Goal: Task Accomplishment & Management: Manage account settings

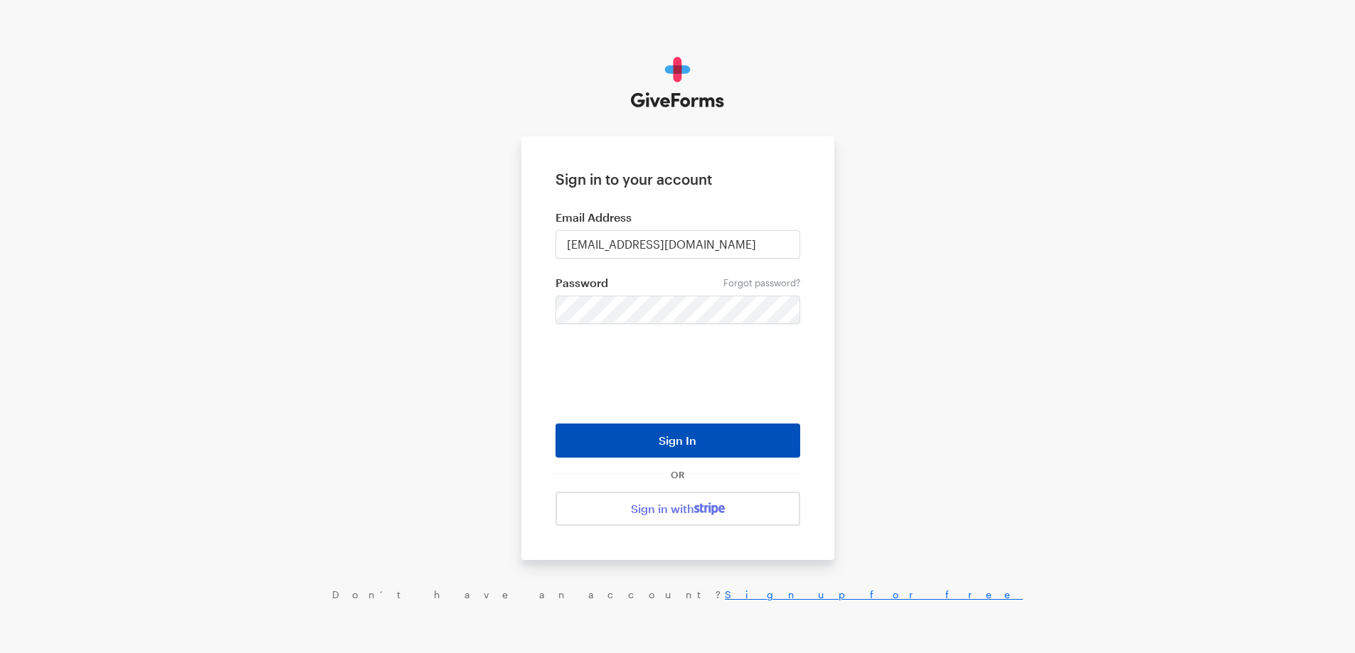
click at [664, 438] on button "Sign In" at bounding box center [677, 441] width 245 height 34
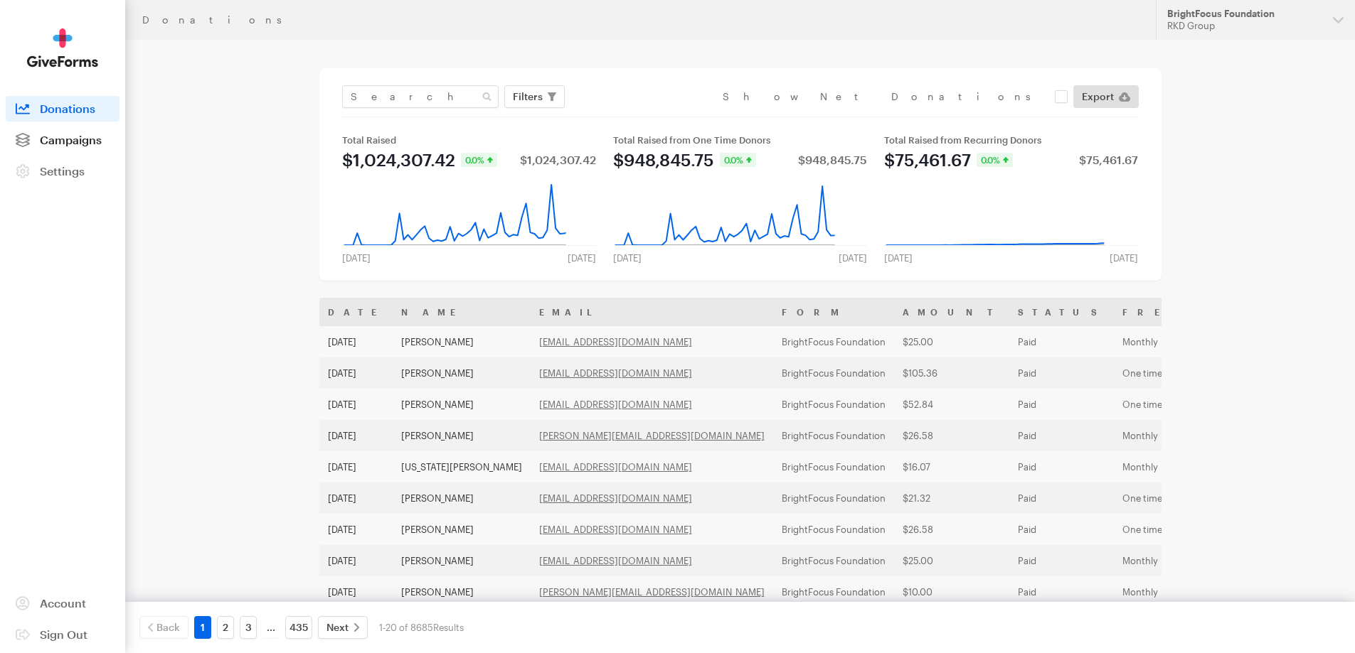
click at [65, 144] on span "Campaigns" at bounding box center [71, 140] width 62 height 14
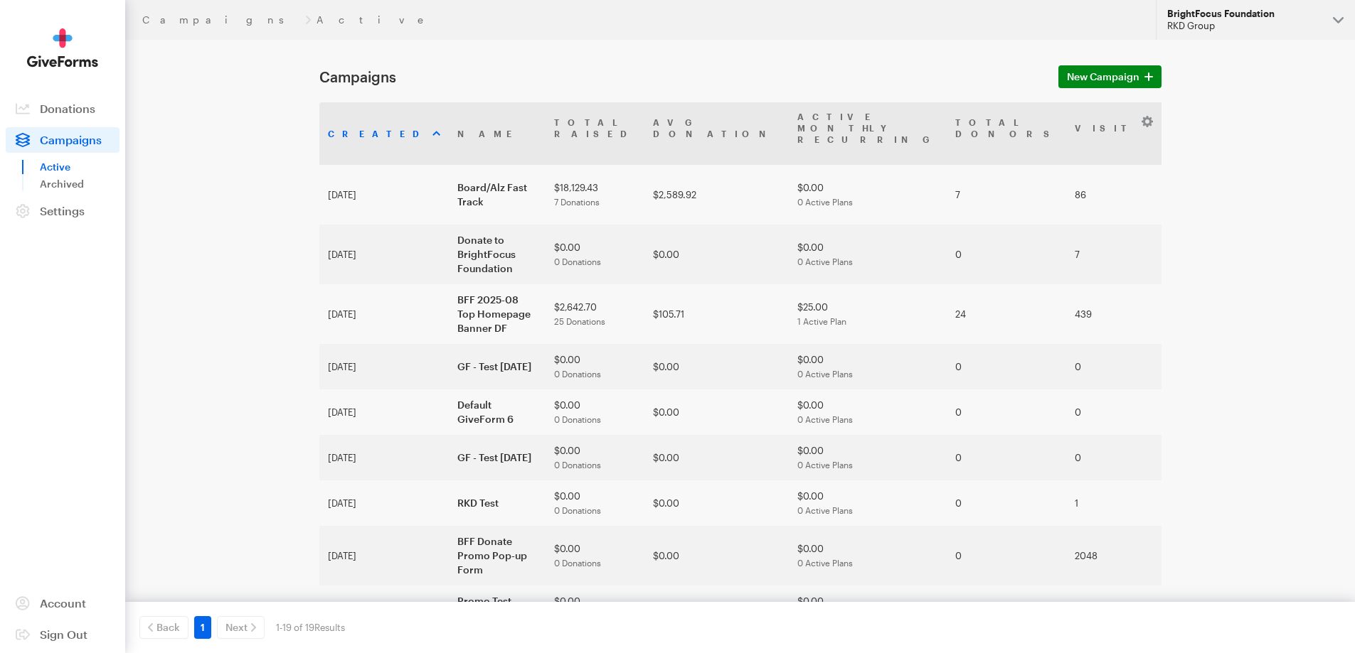
click at [1266, 20] on div "RKD Group" at bounding box center [1244, 26] width 154 height 12
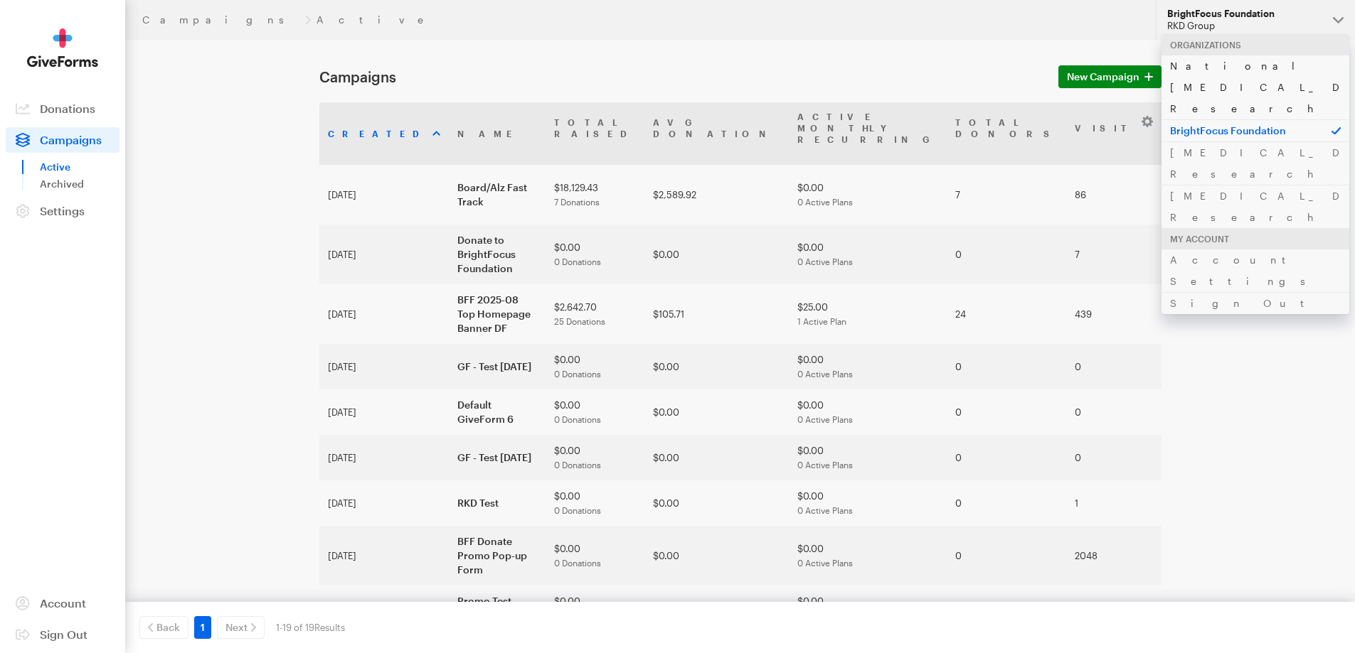
click at [1217, 68] on link "National [MEDICAL_DATA] Research" at bounding box center [1255, 87] width 188 height 65
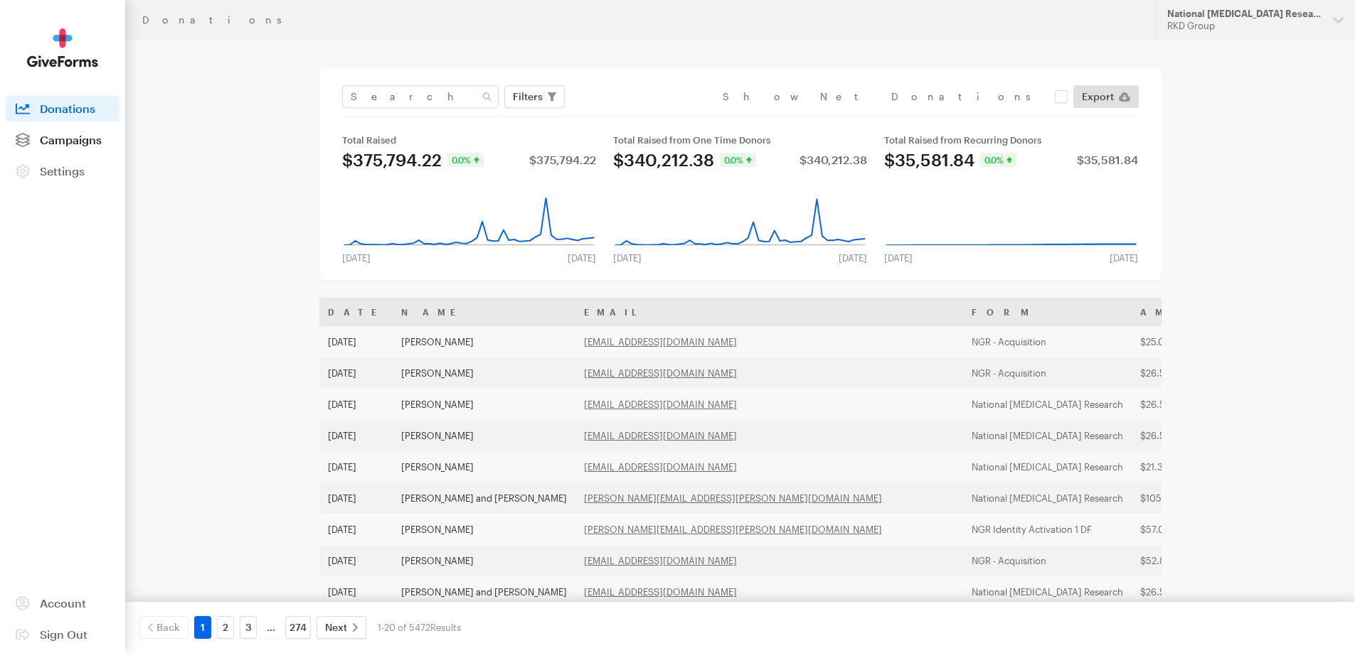
click at [50, 147] on link "Campaigns" at bounding box center [63, 140] width 114 height 26
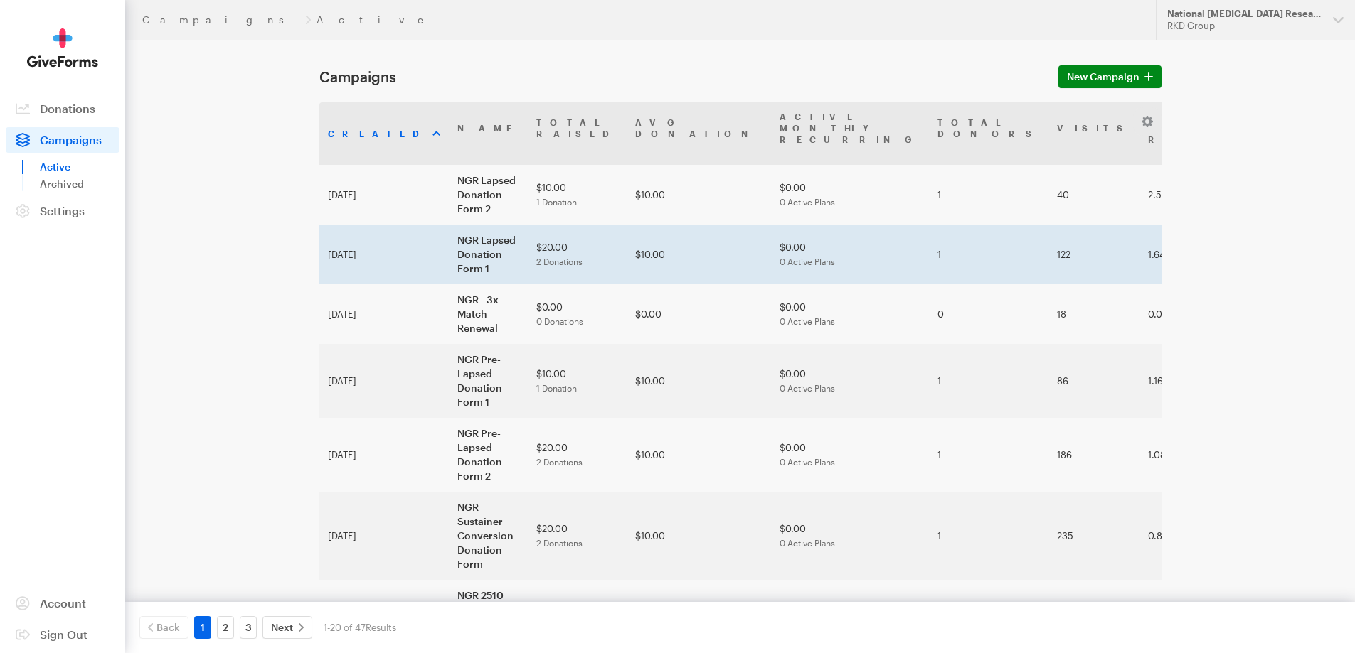
click at [449, 225] on td "NGR Lapsed Donation Form 1" at bounding box center [488, 255] width 79 height 60
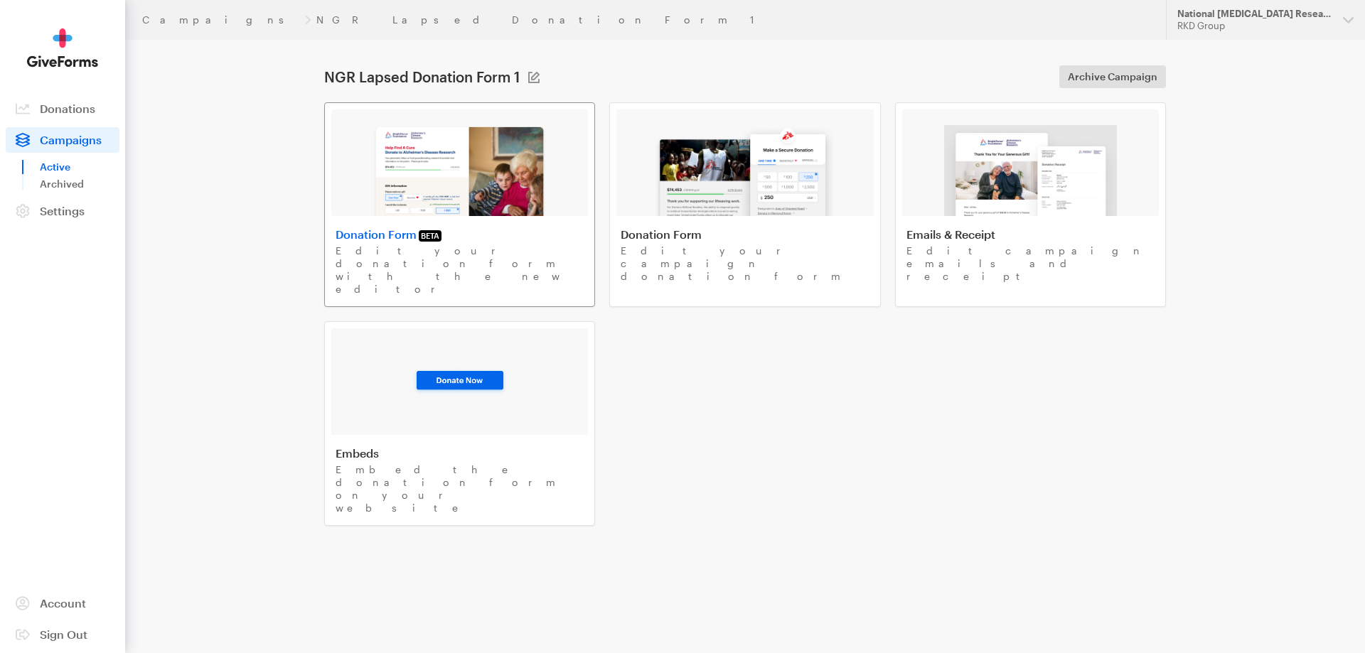
click at [523, 185] on img at bounding box center [460, 170] width 174 height 91
click at [507, 189] on img at bounding box center [460, 170] width 174 height 91
click at [504, 178] on img at bounding box center [460, 170] width 174 height 91
click at [178, 21] on link "Campaigns" at bounding box center [220, 19] width 157 height 11
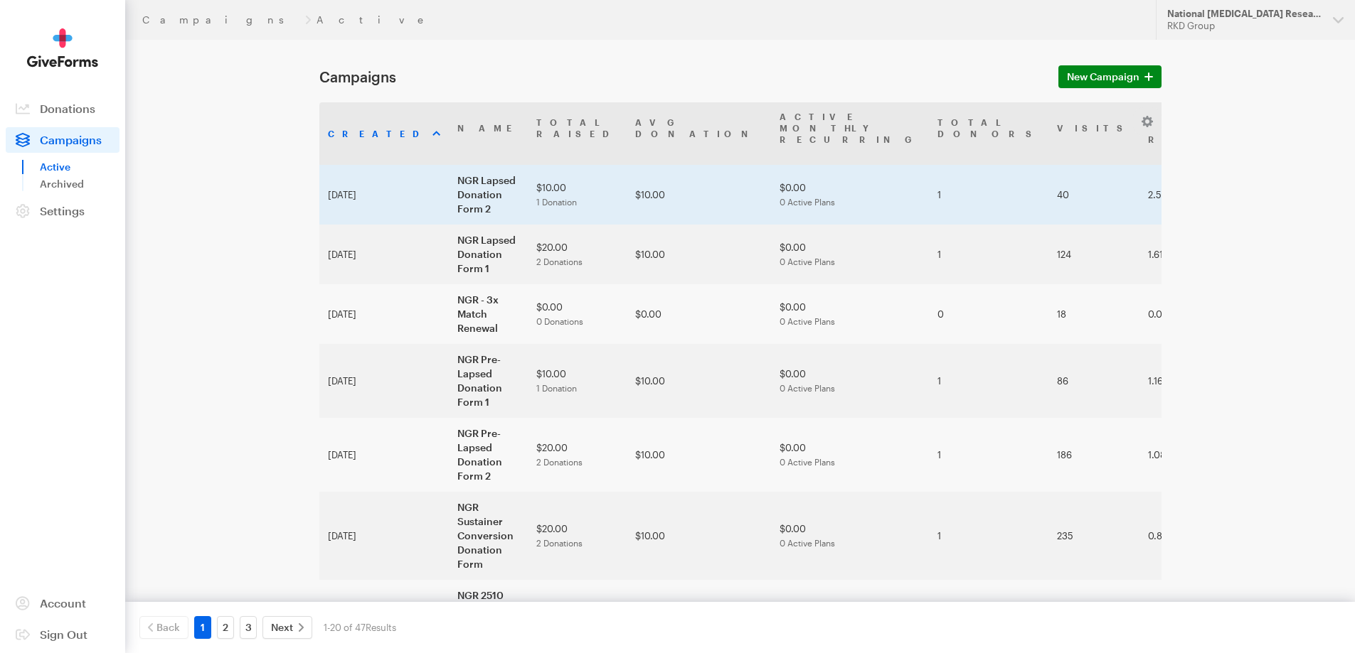
click at [469, 165] on td "NGR Lapsed Donation Form 2" at bounding box center [488, 195] width 79 height 60
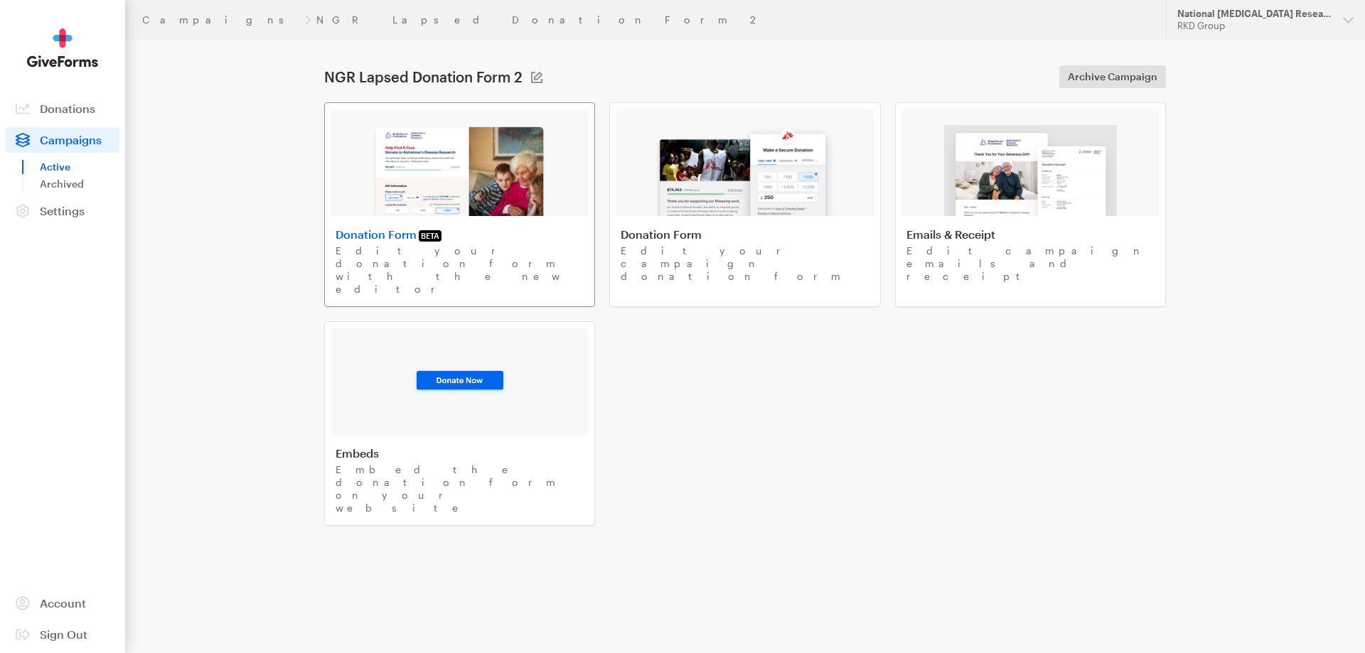
click at [510, 170] on img at bounding box center [460, 170] width 174 height 91
